Goal: Information Seeking & Learning: Understand process/instructions

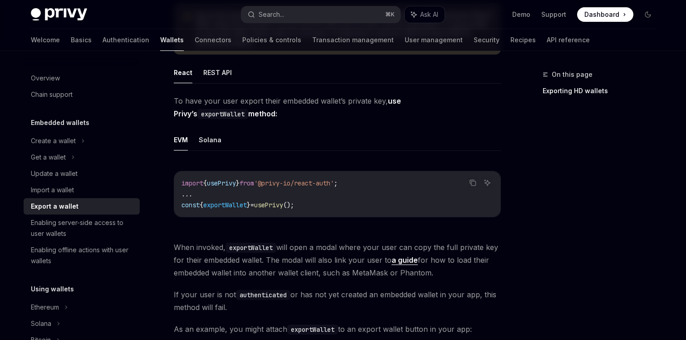
scroll to position [153, 0]
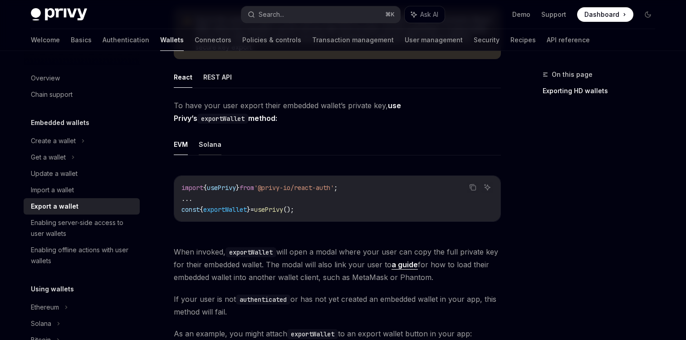
click at [218, 145] on button "Solana" at bounding box center [210, 143] width 23 height 21
click at [180, 144] on button "EVM" at bounding box center [181, 143] width 14 height 21
type textarea "*"
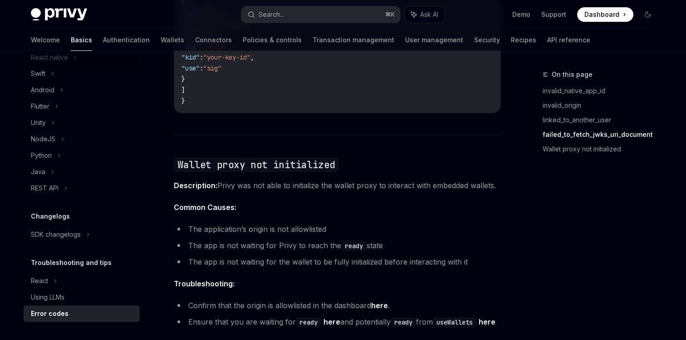
scroll to position [1360, 0]
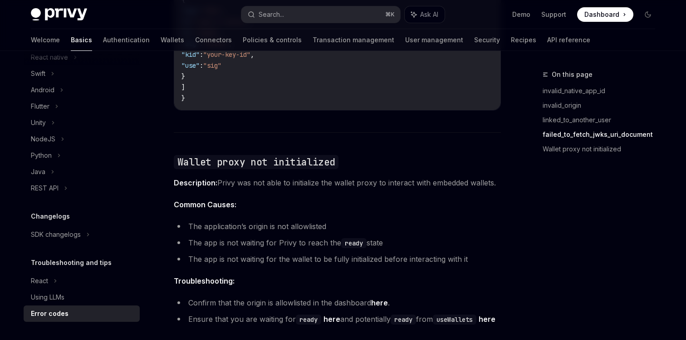
click at [355, 238] on code "ready" at bounding box center [353, 243] width 25 height 10
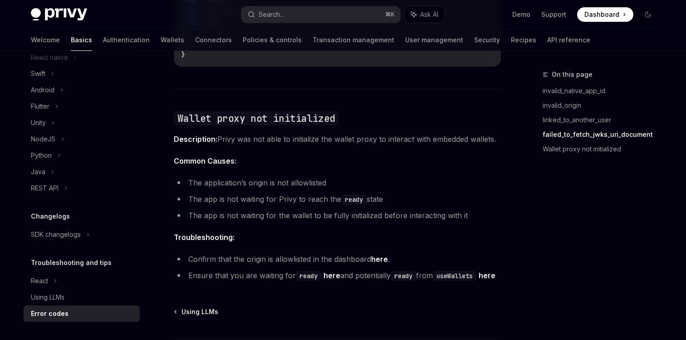
scroll to position [1411, 0]
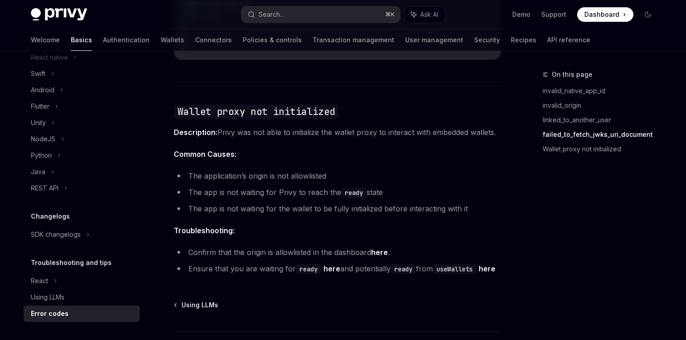
click at [479, 269] on link "here" at bounding box center [487, 269] width 17 height 10
type textarea "*"
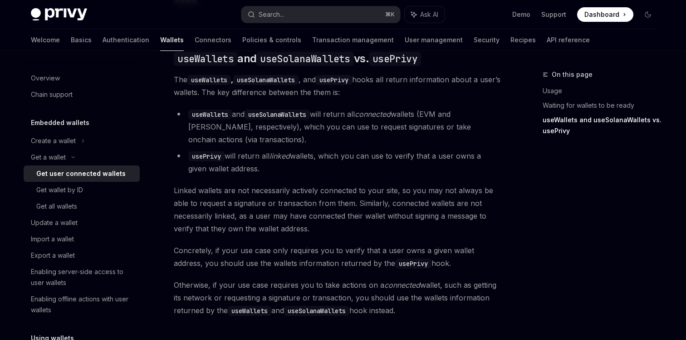
scroll to position [790, 0]
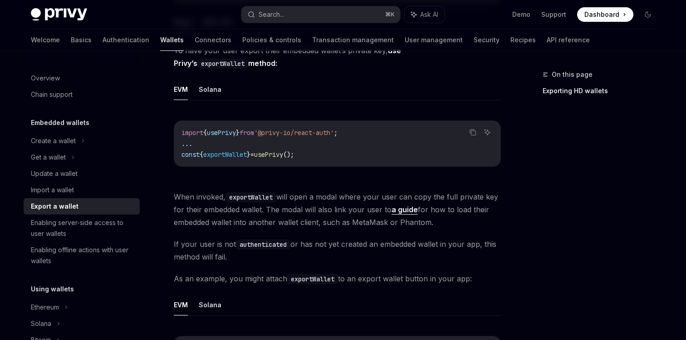
scroll to position [210, 0]
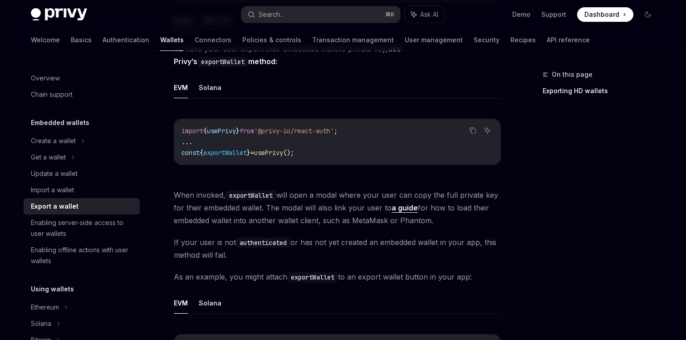
click at [260, 196] on code "exportWallet" at bounding box center [251, 195] width 51 height 10
copy code "exportWallet"
drag, startPoint x: 311, startPoint y: 131, endPoint x: 348, endPoint y: 130, distance: 36.8
click at [334, 130] on span "'@privy-io/react-auth'" at bounding box center [294, 131] width 80 height 8
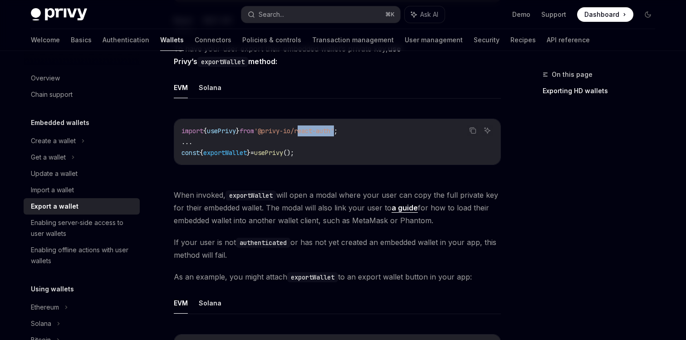
copy span "react-auth"
click at [231, 152] on span "exportWallet" at bounding box center [225, 152] width 44 height 8
copy span "exportWallet"
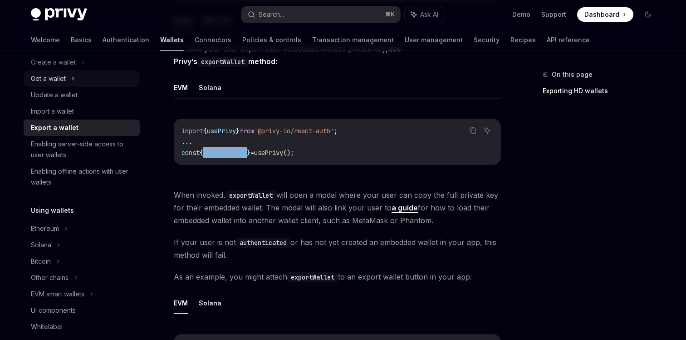
scroll to position [80, 0]
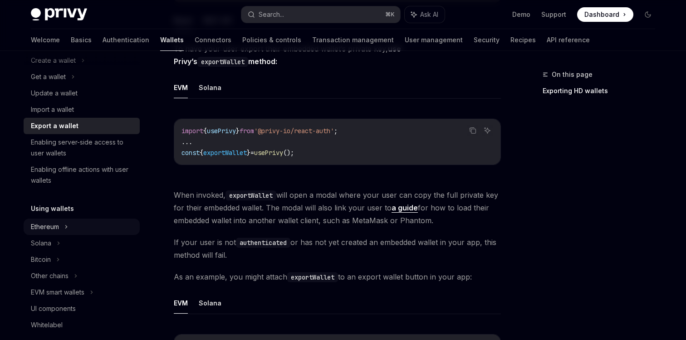
click at [54, 66] on div "Ethereum" at bounding box center [53, 60] width 45 height 11
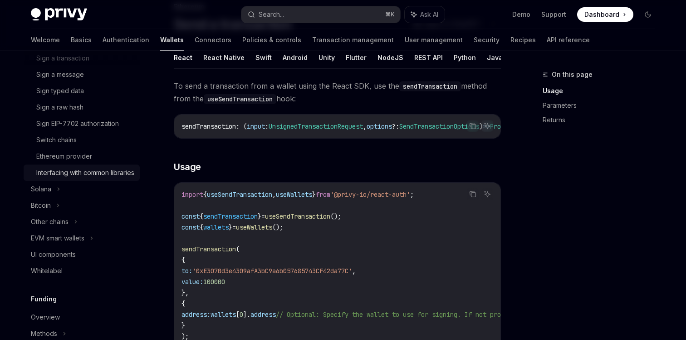
scroll to position [291, 0]
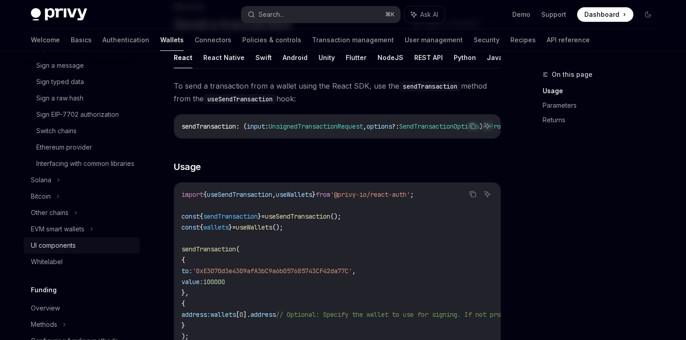
click at [69, 251] on div "UI components" at bounding box center [53, 245] width 45 height 11
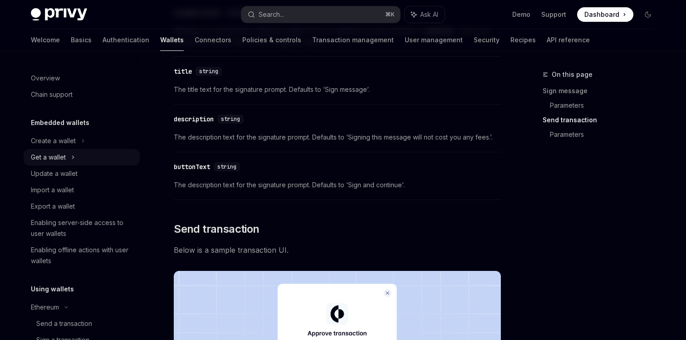
click at [61, 158] on div "Get a wallet" at bounding box center [48, 157] width 35 height 11
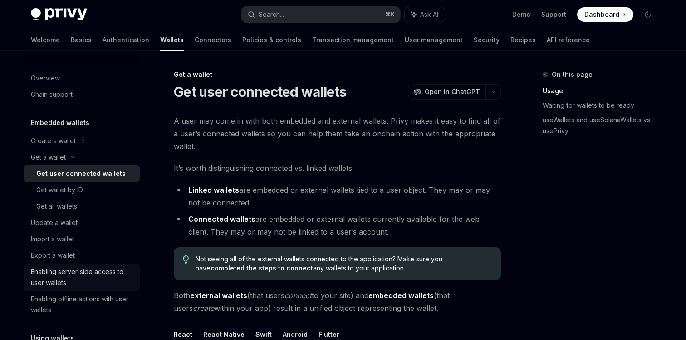
click at [58, 263] on link "Enabling server-side access to user wallets" at bounding box center [82, 276] width 116 height 27
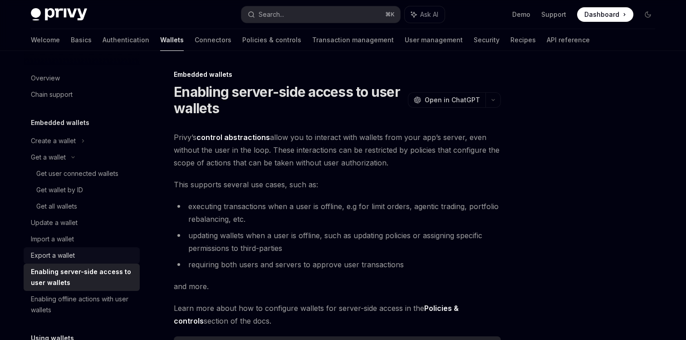
click at [59, 256] on div "Export a wallet" at bounding box center [53, 255] width 44 height 11
type textarea "*"
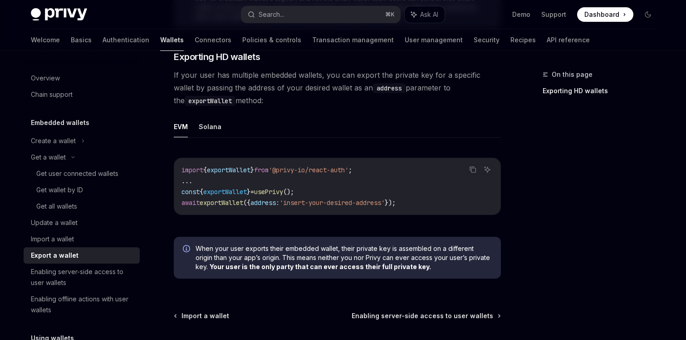
scroll to position [833, 0]
